Goal: Transaction & Acquisition: Purchase product/service

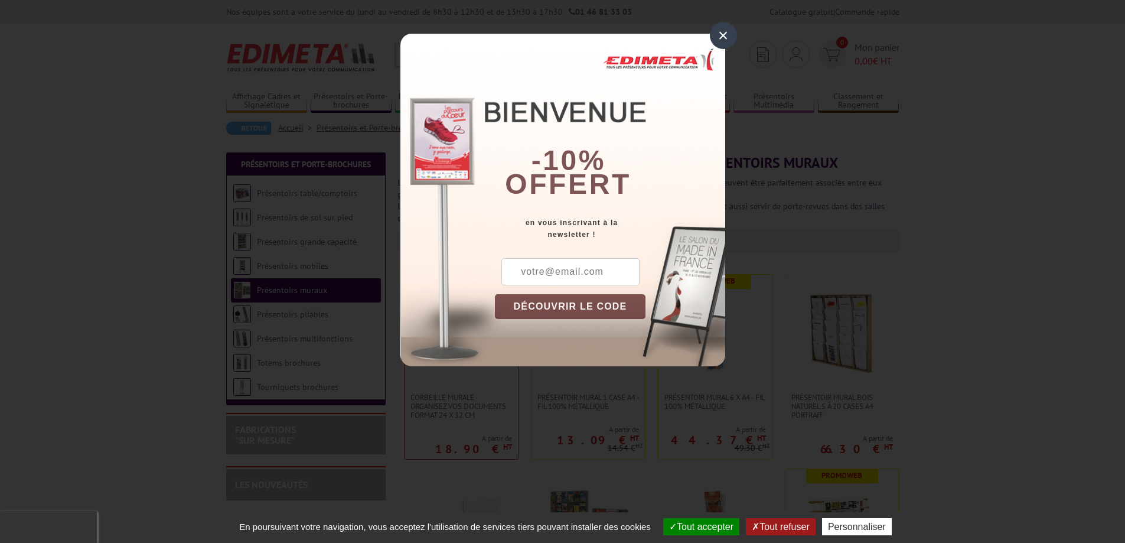
click at [724, 30] on div "×" at bounding box center [723, 35] width 27 height 27
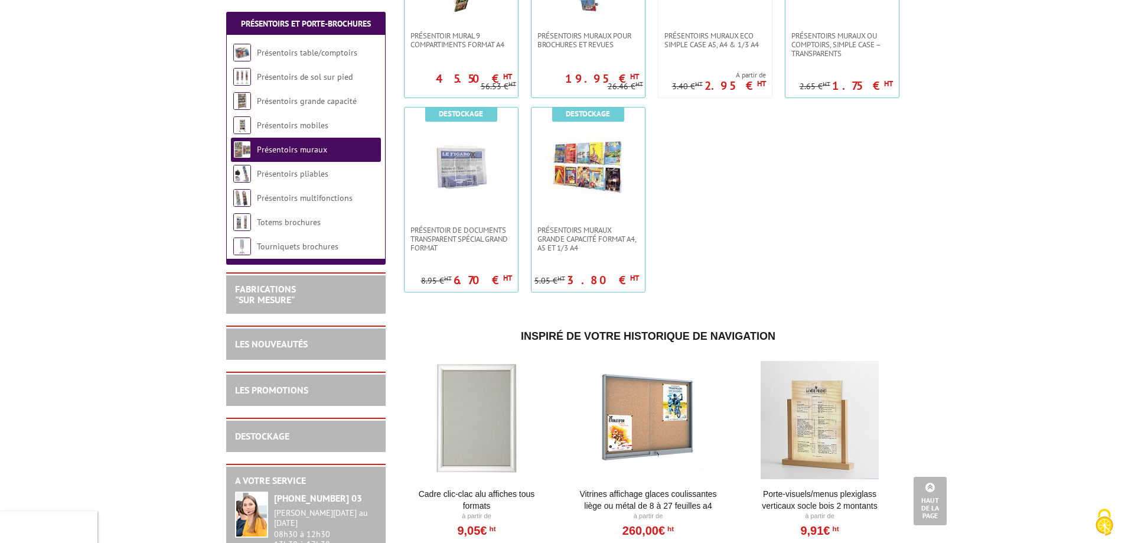
scroll to position [827, 0]
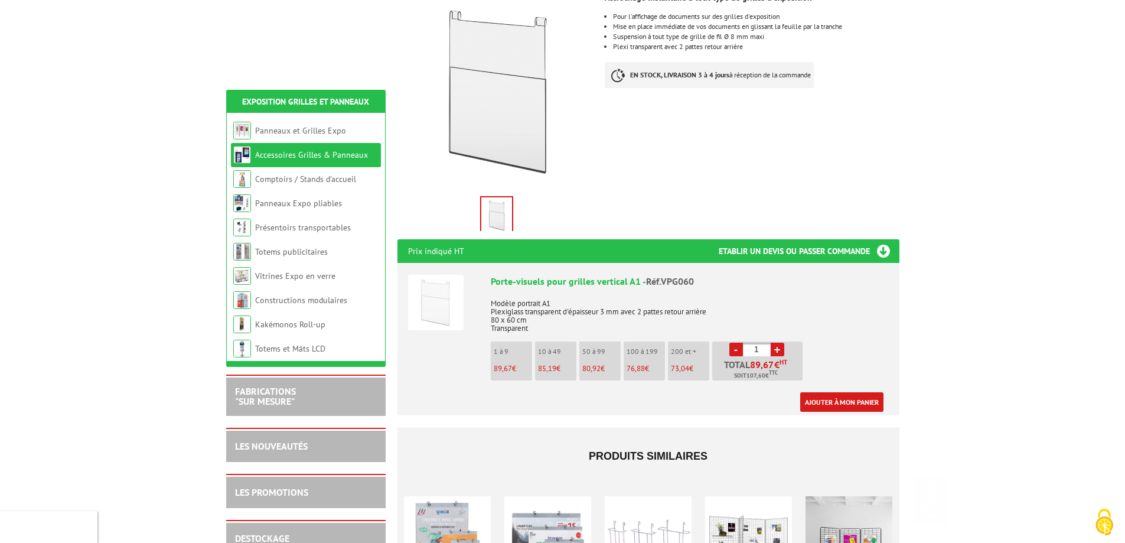
scroll to position [354, 0]
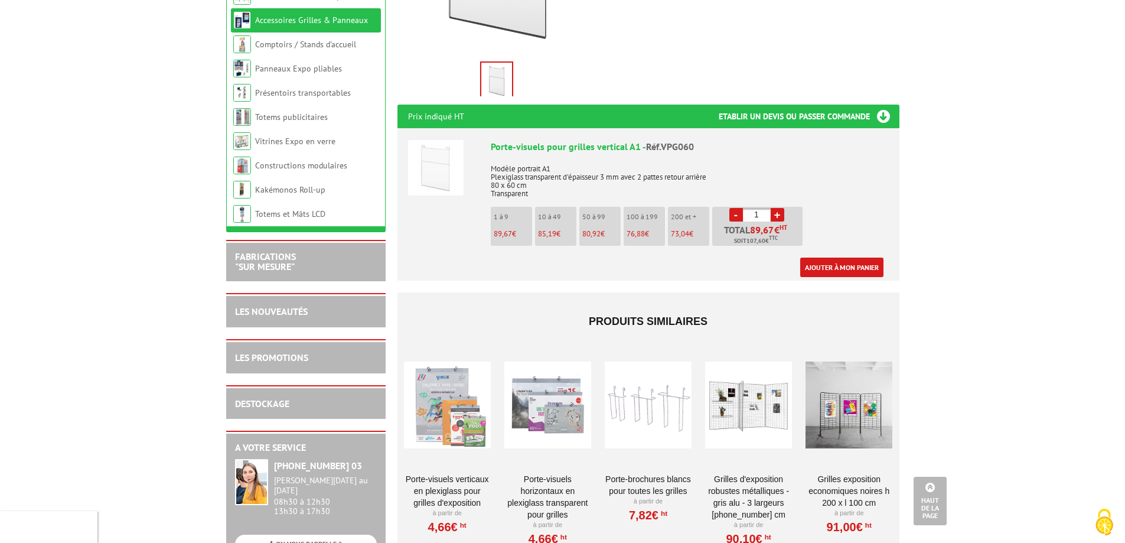
click at [568, 214] on li "10 à 49 85,19 €" at bounding box center [555, 226] width 41 height 39
click at [775, 208] on link "+" at bounding box center [778, 215] width 14 height 14
click at [728, 207] on li "- 2 + Total 179,34 € HT Soit 215,21 € TTC" at bounding box center [757, 226] width 90 height 39
click at [739, 208] on link "-" at bounding box center [737, 215] width 14 height 14
type input "1"
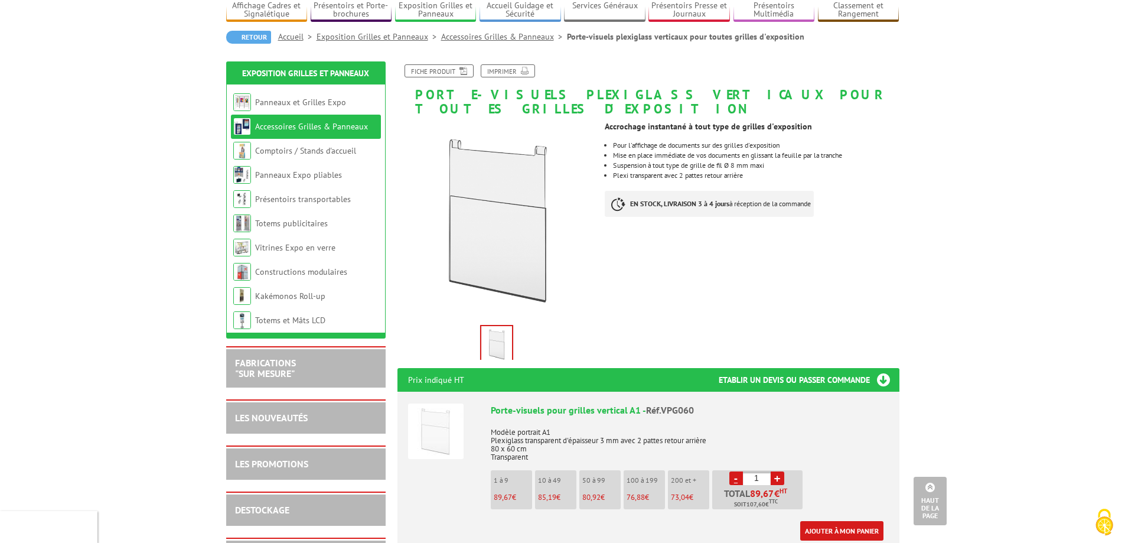
scroll to position [59, 0]
